Goal: Task Accomplishment & Management: Use online tool/utility

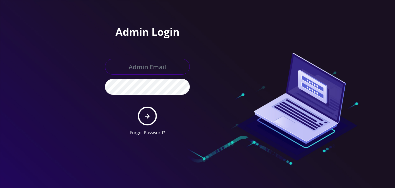
type input "[PERSON_NAME][EMAIL_ADDRESS][DOMAIN_NAME]"
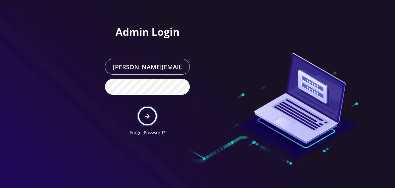
click at [147, 116] on icon "submit" at bounding box center [147, 115] width 5 height 5
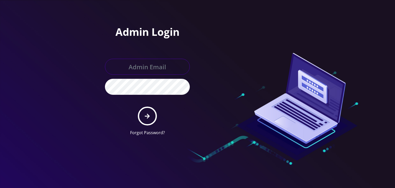
type input "boris@teltik.com"
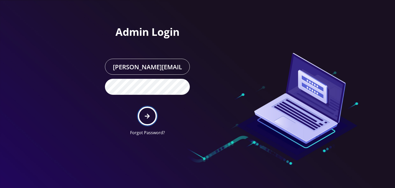
click at [144, 114] on button "submit" at bounding box center [147, 115] width 19 height 19
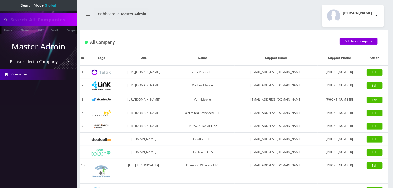
drag, startPoint x: 37, startPoint y: 62, endPoint x: 36, endPoint y: 65, distance: 3.2
click at [37, 62] on select "Please select a Company Teltik Production My Link Mobile VennMobile Unlimited A…" at bounding box center [39, 62] width 66 height 10
select select "13"
click at [6, 57] on select "Please select a Company Teltik Production My Link Mobile VennMobile Unlimited A…" at bounding box center [39, 62] width 66 height 10
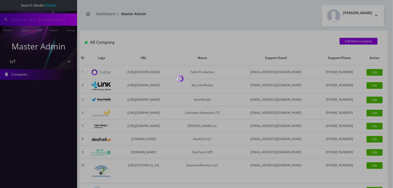
type input "gregory"
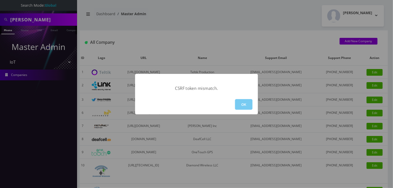
click at [245, 102] on button "OK" at bounding box center [243, 104] width 17 height 11
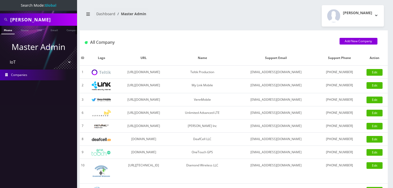
click at [40, 63] on select "Please select a Company Teltik Production My Link Mobile VennMobile Unlimited A…" at bounding box center [39, 62] width 66 height 10
click at [6, 57] on select "Please select a Company Teltik Production My Link Mobile VennMobile Unlimited A…" at bounding box center [39, 62] width 66 height 10
click at [20, 30] on link "Name" at bounding box center [24, 30] width 13 height 8
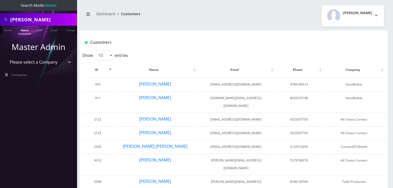
click at [30, 62] on select "Please select a Company Teltik Production My Link Mobile VennMobile Unlimited A…" at bounding box center [39, 62] width 66 height 10
select select "13"
click at [6, 57] on select "Please select a Company Teltik Production My Link Mobile VennMobile Unlimited A…" at bounding box center [39, 62] width 66 height 10
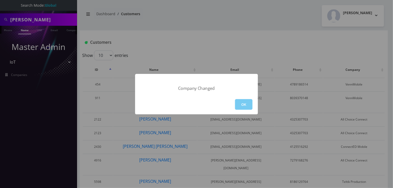
click at [248, 104] on button "OK" at bounding box center [243, 104] width 17 height 11
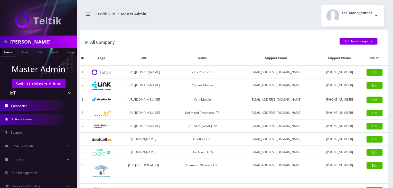
click at [39, 117] on link "Action Queues" at bounding box center [38, 119] width 77 height 11
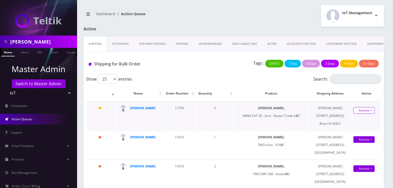
click at [358, 110] on link "Actions" at bounding box center [363, 110] width 21 height 7
click at [358, 118] on link "Shipped" at bounding box center [362, 120] width 41 height 8
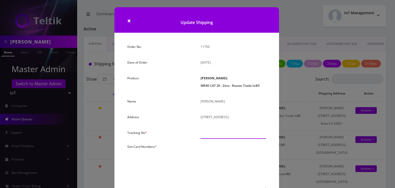
click at [202, 133] on input "text" at bounding box center [233, 134] width 66 height 10
paste input "393725416752"
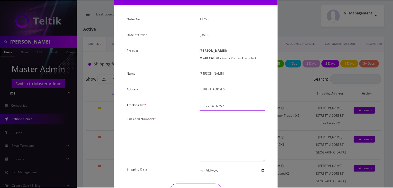
scroll to position [43, 0]
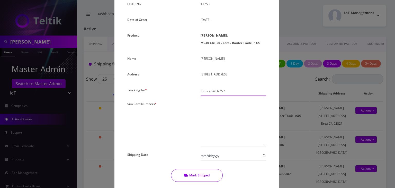
type input "393725416752"
click at [216, 110] on textarea at bounding box center [233, 123] width 66 height 46
click at [232, 106] on textarea at bounding box center [233, 123] width 66 height 46
paste textarea "0000000000000000"
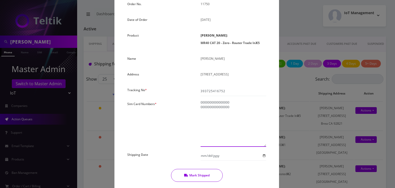
paste textarea "0000000000000000"
click at [232, 105] on textarea "0000000000000000 0000000000000000 0000000000000000 0000000000000000 00000000000…" at bounding box center [233, 123] width 66 height 46
click at [234, 99] on div "Order No. 11750 Date of Order September 26, 2025 Product SIMs: MR40 CAT 20 - Ze…" at bounding box center [196, 111] width 146 height 223
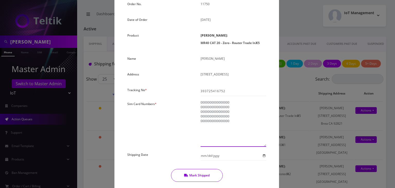
click at [232, 103] on textarea "0000000000000000 0000000000000000 0000000000000000 0000000000000000 00000000000…" at bounding box center [233, 123] width 66 height 46
type textarea "00000000000000013255 00000000000000014244 00000000000000013703 0000000000000001…"
click at [264, 156] on input "Shipping Date" at bounding box center [233, 156] width 66 height 10
type input "2025-09-29"
click at [213, 172] on button "Mark Shipped" at bounding box center [197, 175] width 52 height 13
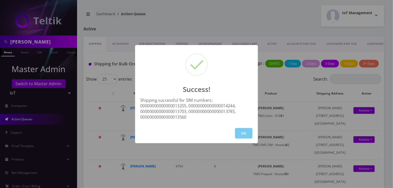
click at [247, 133] on button "OK" at bounding box center [243, 133] width 17 height 11
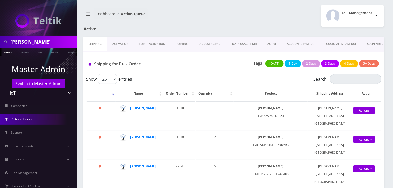
click at [48, 91] on select "Teltik Production My Link Mobile VennMobile Unlimited Advanced LTE Rexing Inc D…" at bounding box center [39, 93] width 66 height 10
select select "1"
click at [6, 88] on select "Teltik Production My Link Mobile VennMobile Unlimited Advanced LTE Rexing Inc D…" at bounding box center [39, 93] width 66 height 10
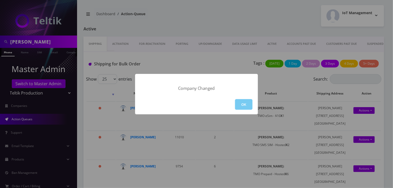
click at [245, 105] on button "OK" at bounding box center [243, 104] width 17 height 11
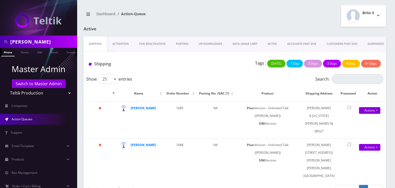
click at [61, 91] on select "Teltik Production My Link Mobile VennMobile Unlimited Advanced LTE Rexing Inc D…" at bounding box center [39, 93] width 66 height 10
select select "13"
click at [6, 88] on select "Teltik Production My Link Mobile VennMobile Unlimited Advanced LTE Rexing Inc D…" at bounding box center [39, 93] width 66 height 10
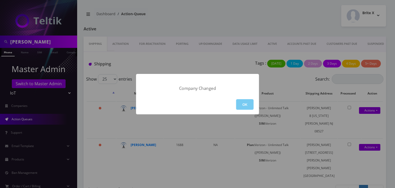
click at [250, 100] on button "OK" at bounding box center [244, 104] width 17 height 11
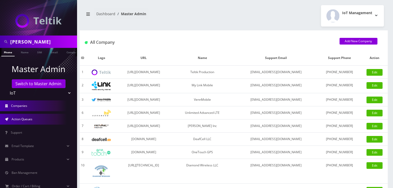
click at [44, 122] on link "Action Queues" at bounding box center [38, 119] width 77 height 11
